Goal: Go to known website: Access a specific website the user already knows

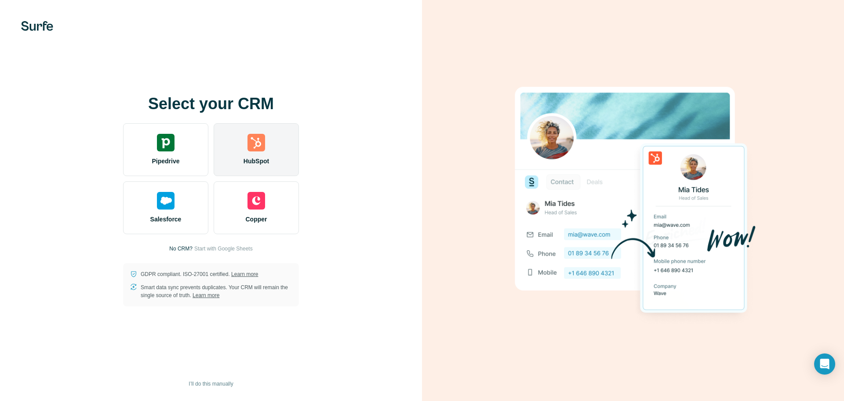
click at [258, 157] on span "HubSpot" at bounding box center [257, 161] width 26 height 9
click at [252, 158] on span "HubSpot" at bounding box center [257, 161] width 26 height 9
click at [267, 142] on div "HubSpot" at bounding box center [256, 149] width 85 height 53
click at [271, 169] on div "HubSpot" at bounding box center [256, 149] width 85 height 53
